Goal: Navigation & Orientation: Find specific page/section

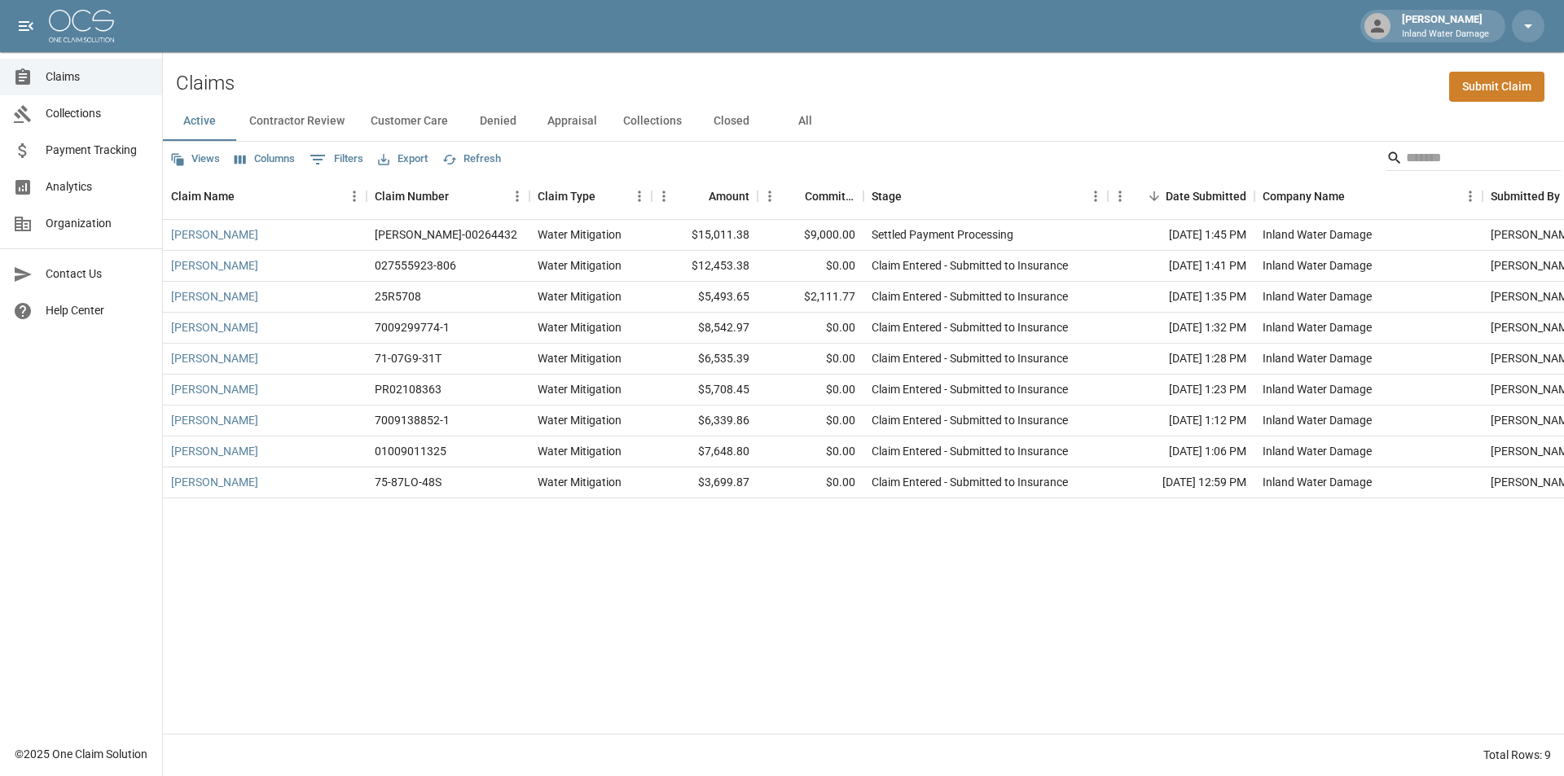
click at [1431, 23] on div "[PERSON_NAME] Inland Water Damage" at bounding box center [1445, 25] width 100 height 29
click at [1533, 31] on icon "button" at bounding box center [1528, 26] width 20 height 20
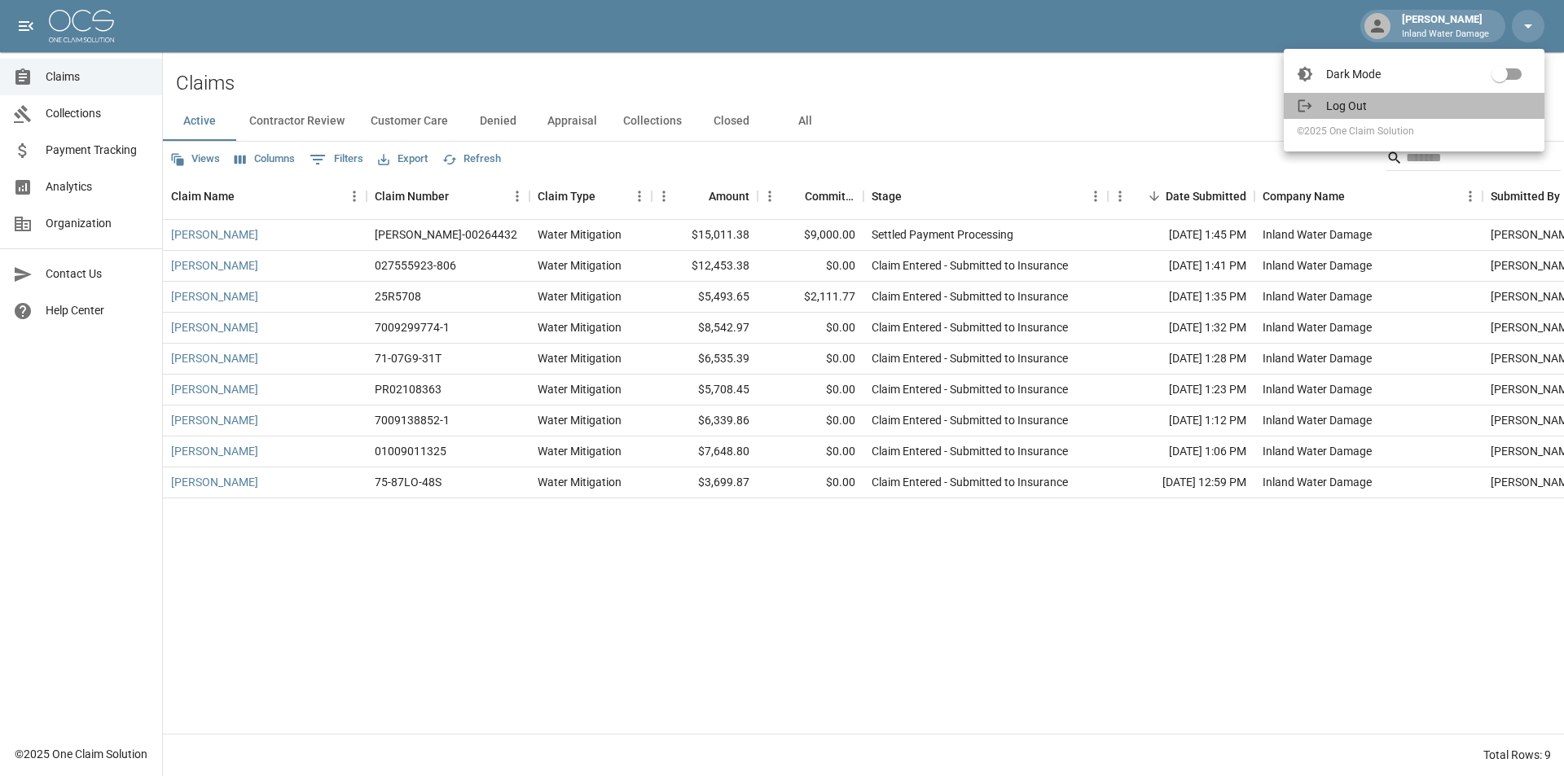
click at [1357, 103] on span "Log Out" at bounding box center [1428, 106] width 205 height 16
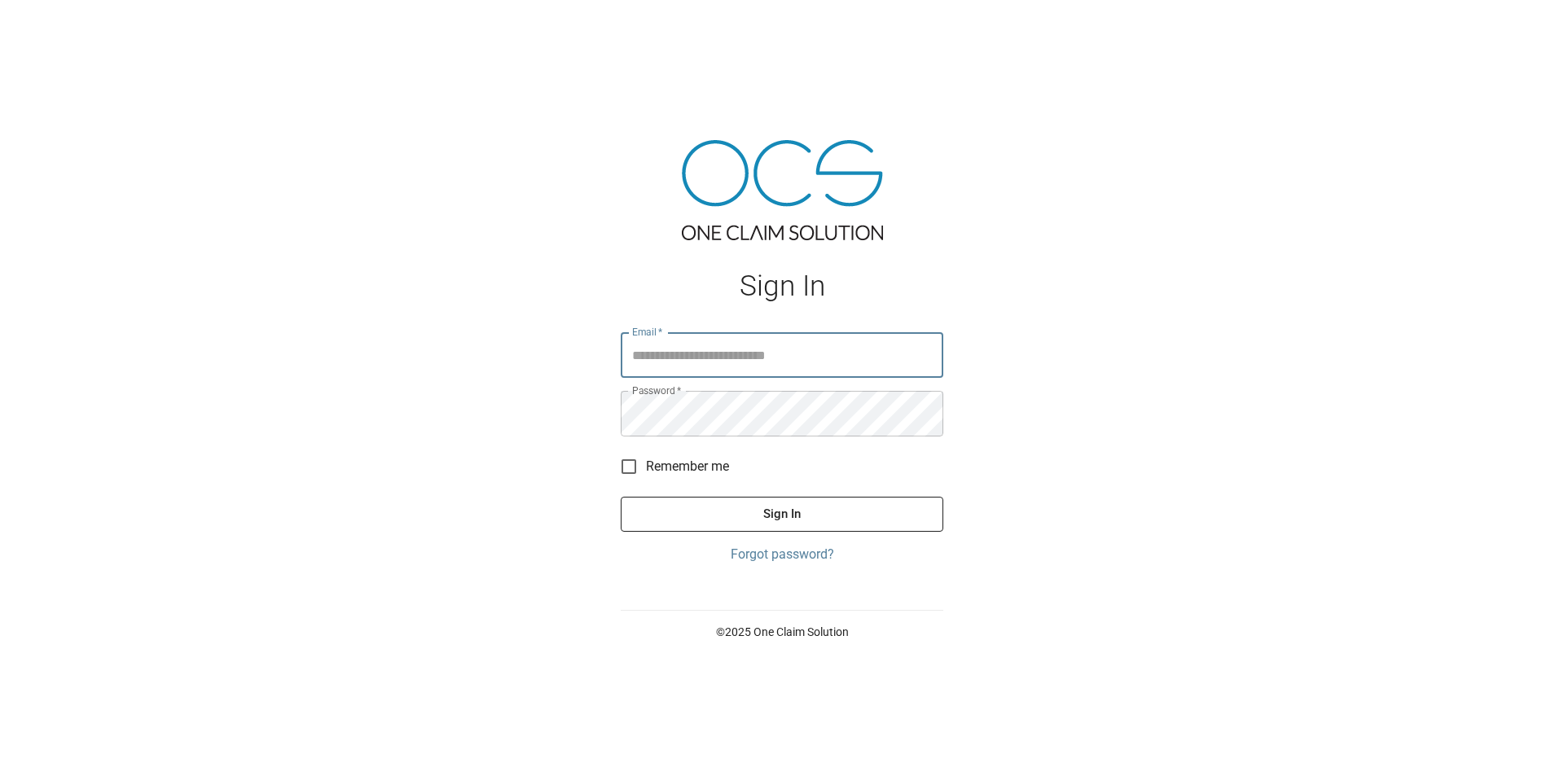
click at [709, 358] on input "Email   *" at bounding box center [782, 355] width 322 height 46
click at [704, 358] on input "Email   *" at bounding box center [782, 355] width 322 height 46
click at [688, 357] on input "Email   *" at bounding box center [782, 355] width 322 height 46
type input "**********"
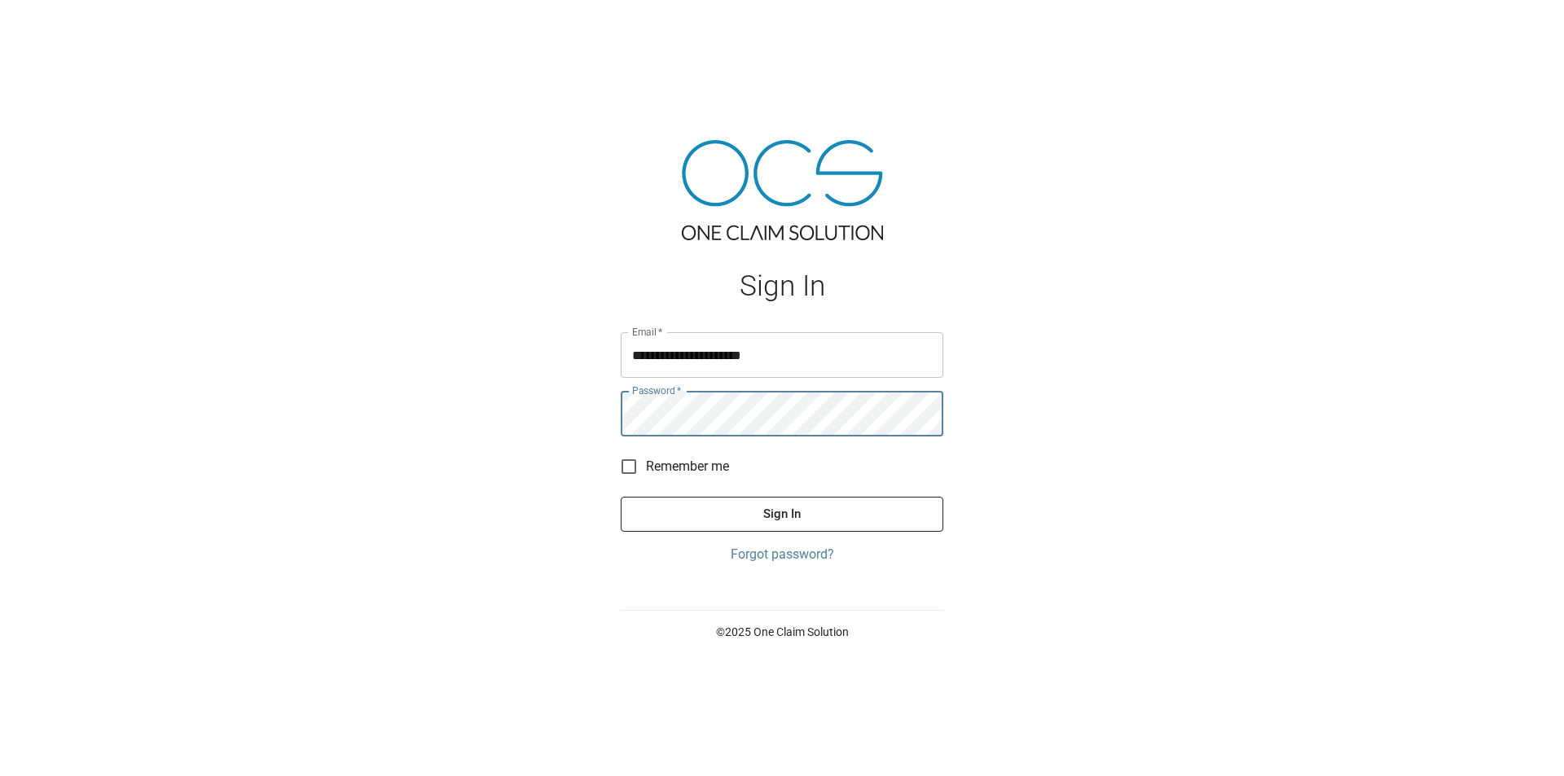
click at [621, 497] on button "Sign In" at bounding box center [782, 514] width 322 height 34
click at [766, 510] on button "Sign In" at bounding box center [782, 514] width 322 height 34
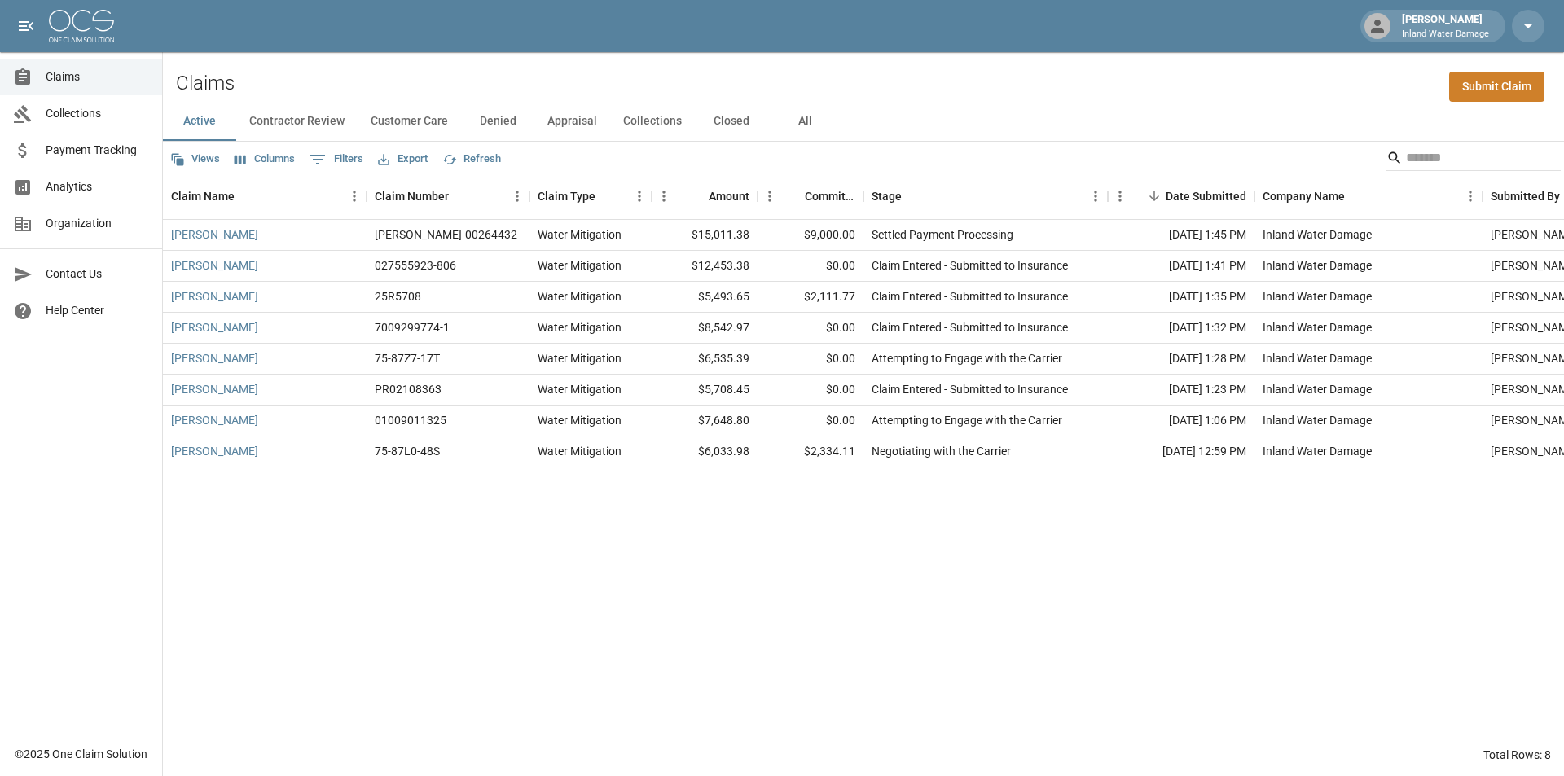
click at [305, 118] on button "Contractor Review" at bounding box center [296, 121] width 121 height 39
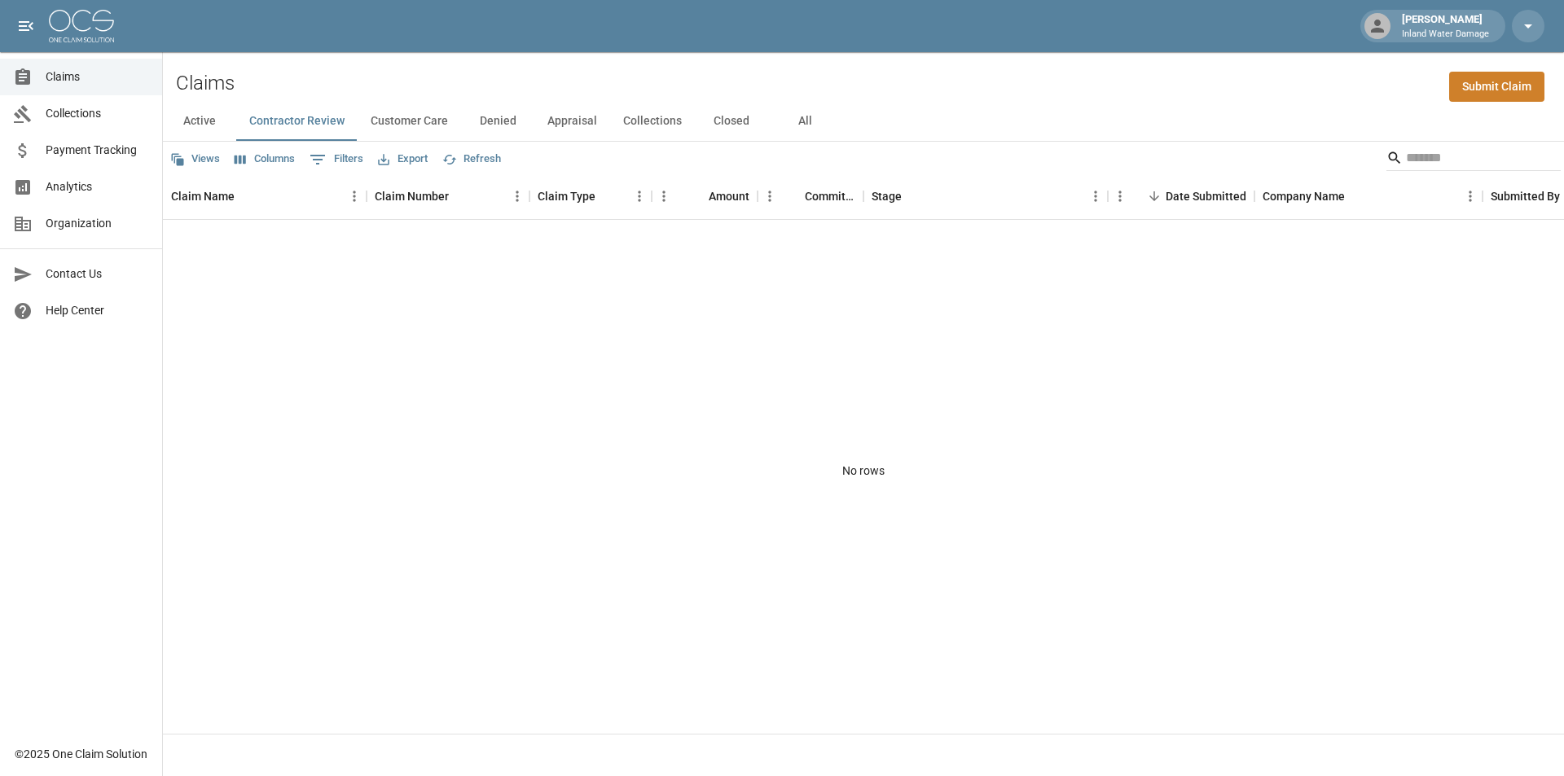
click at [413, 121] on button "Customer Care" at bounding box center [409, 121] width 103 height 39
click at [494, 119] on button "Denied" at bounding box center [497, 121] width 73 height 39
click at [569, 117] on button "Appraisal" at bounding box center [572, 121] width 76 height 39
click at [642, 118] on button "Collections" at bounding box center [652, 121] width 85 height 39
click at [726, 120] on button "Closed" at bounding box center [731, 121] width 73 height 39
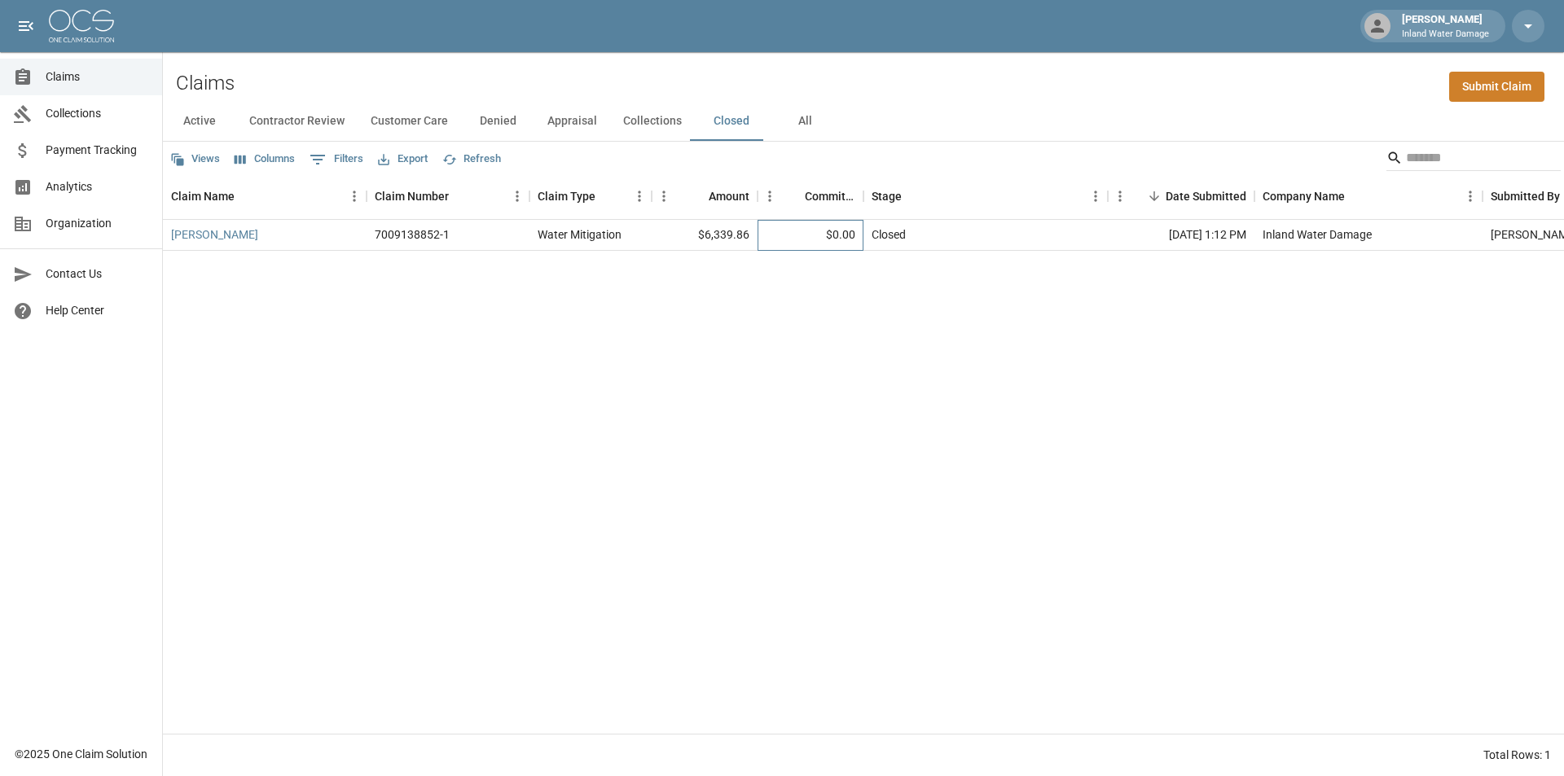
click at [859, 239] on div "$0.00" at bounding box center [810, 235] width 106 height 31
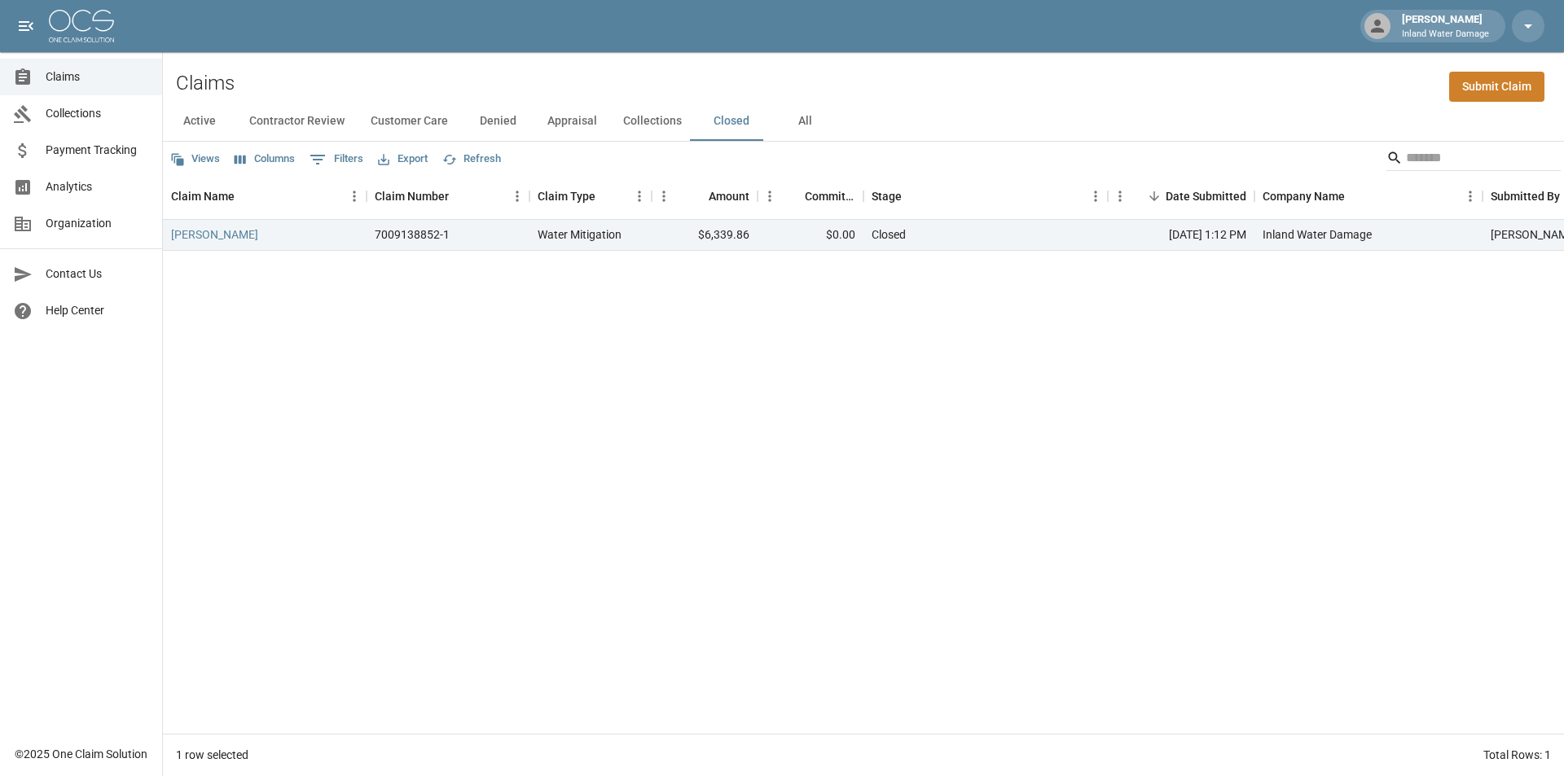
click at [801, 122] on button "All" at bounding box center [804, 121] width 73 height 39
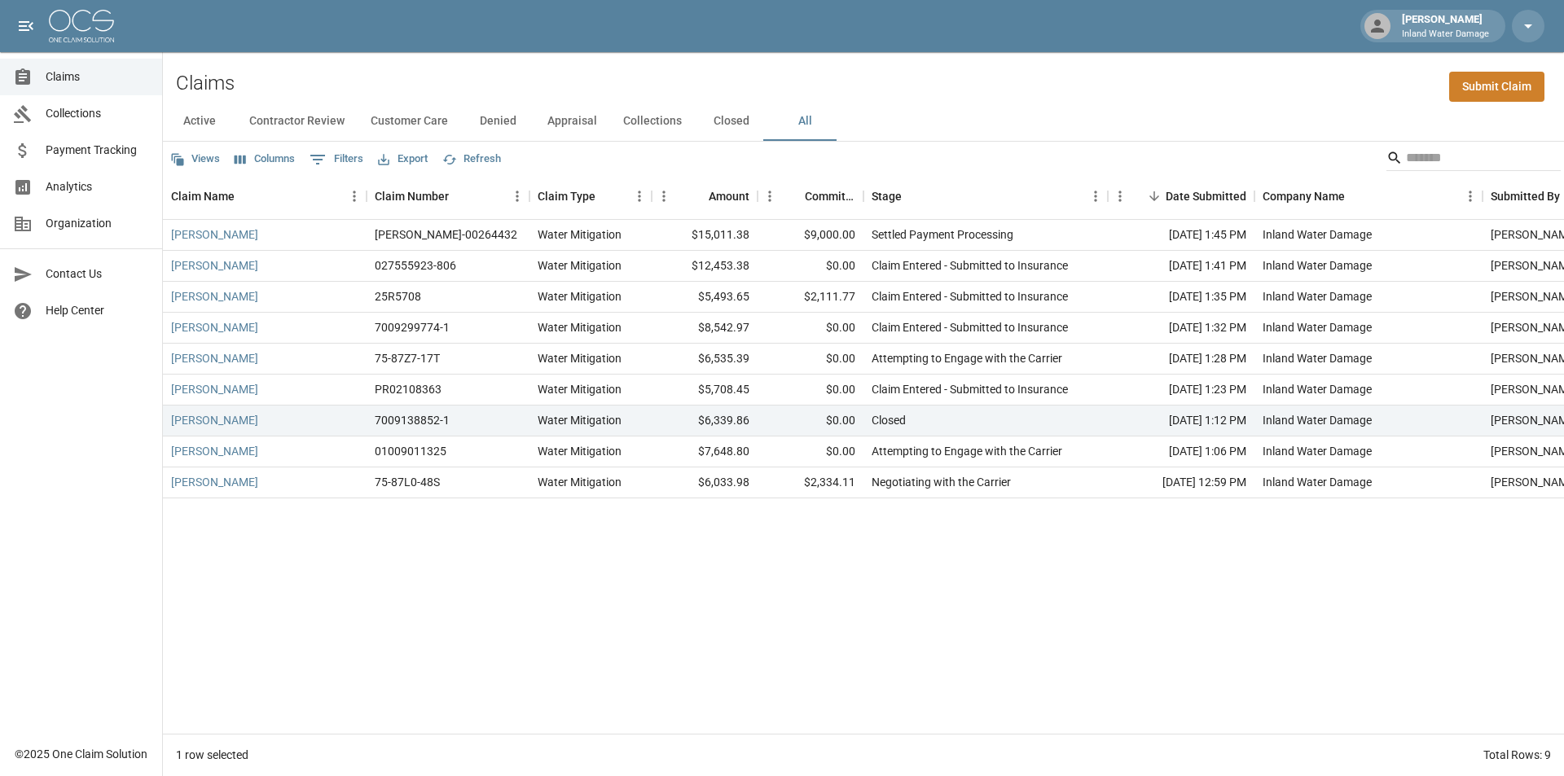
click at [81, 113] on span "Collections" at bounding box center [97, 113] width 103 height 17
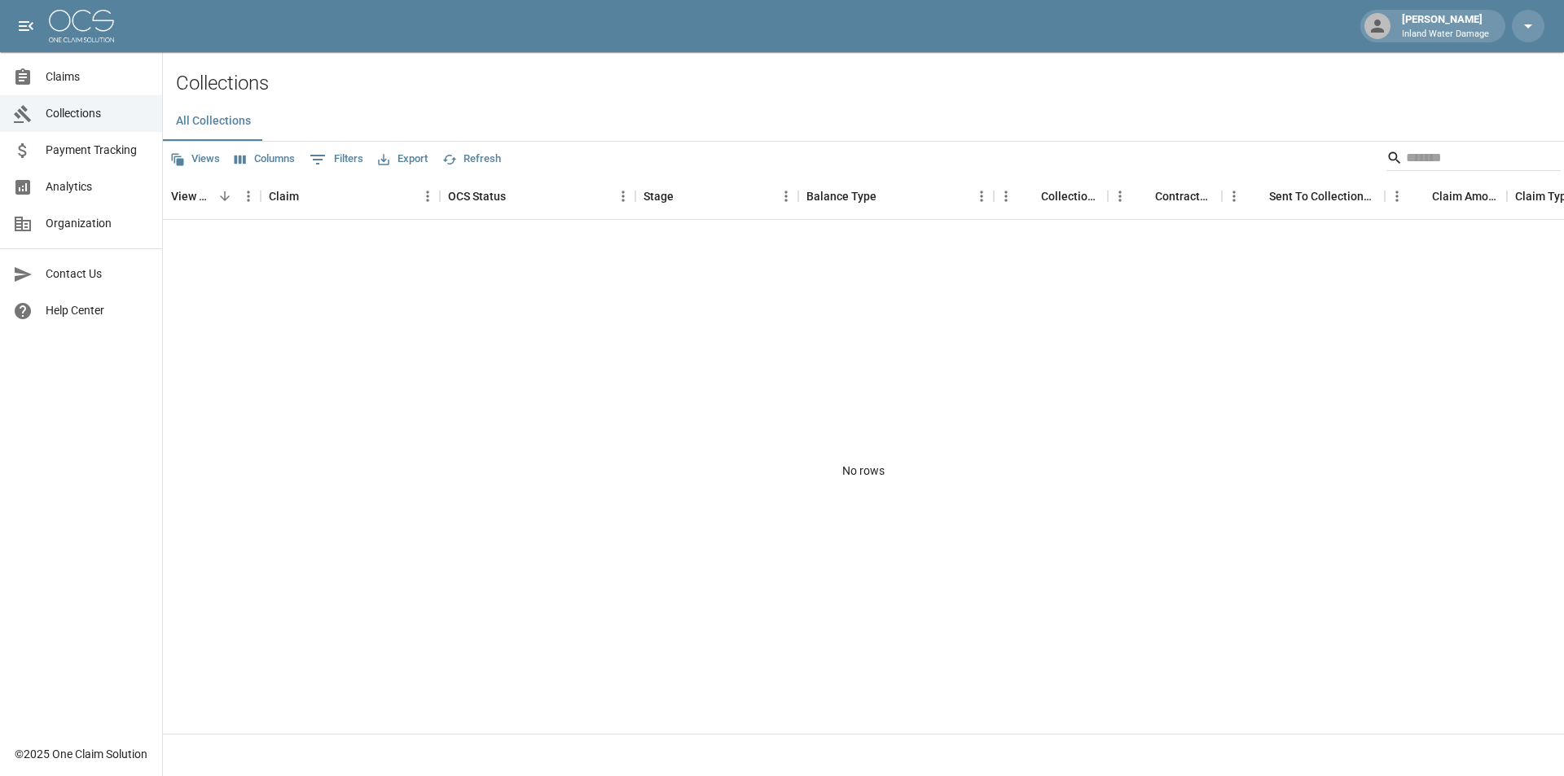
click at [81, 148] on span "Payment Tracking" at bounding box center [97, 150] width 103 height 17
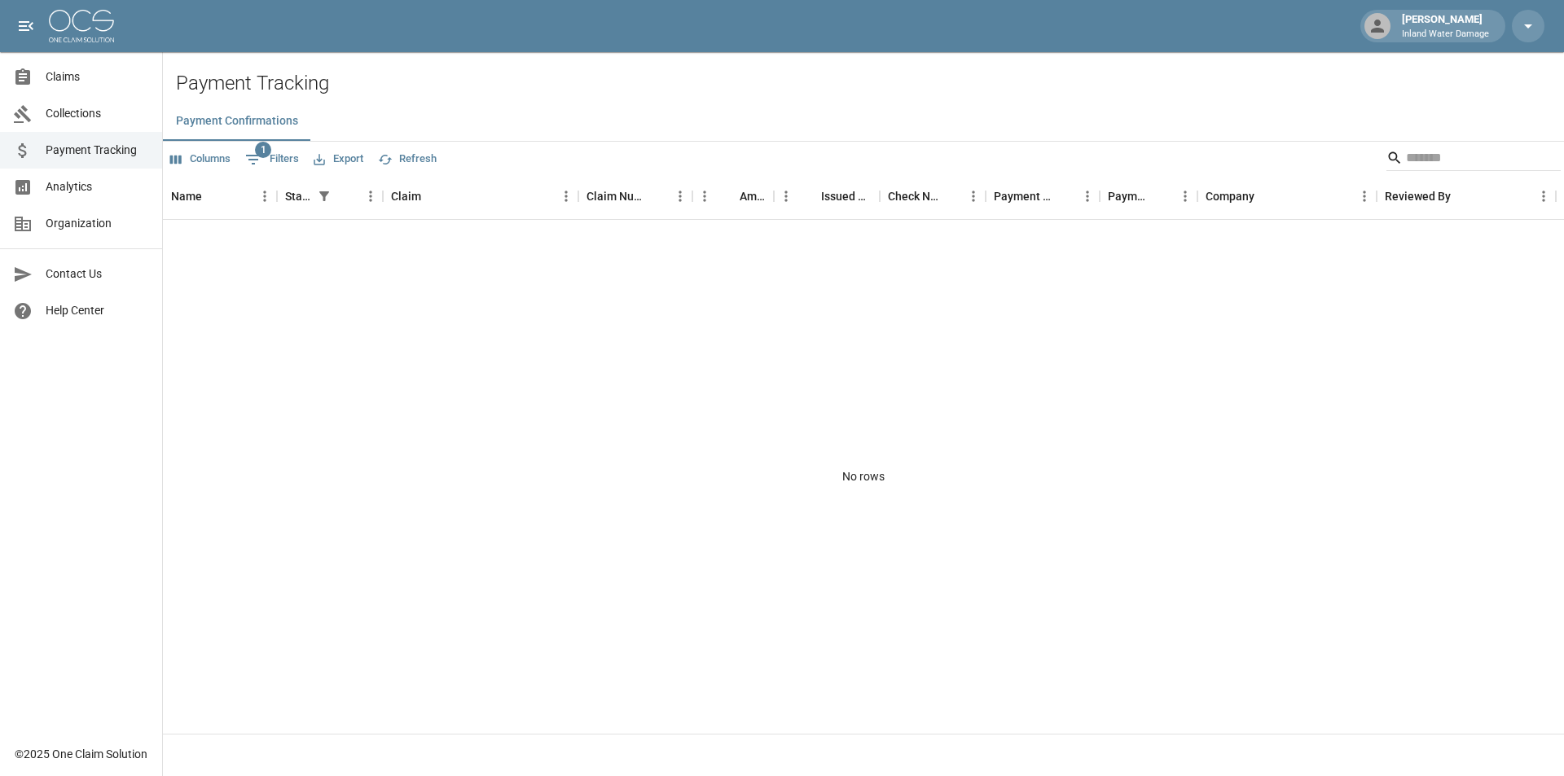
click at [74, 68] on span "Claims" at bounding box center [97, 76] width 103 height 17
